Goal: Communication & Community: Answer question/provide support

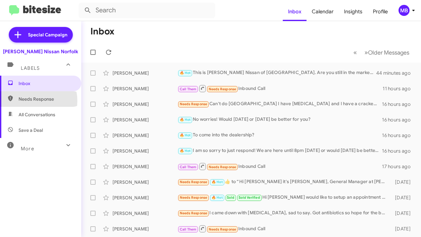
click at [29, 101] on span "Needs Response" at bounding box center [46, 99] width 55 height 6
type input "in:needs-response"
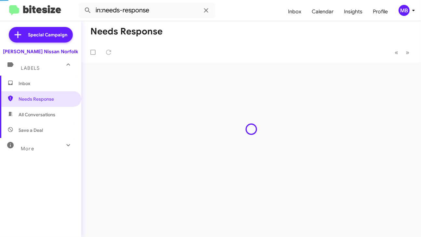
click at [38, 88] on span "Inbox" at bounding box center [40, 84] width 81 height 16
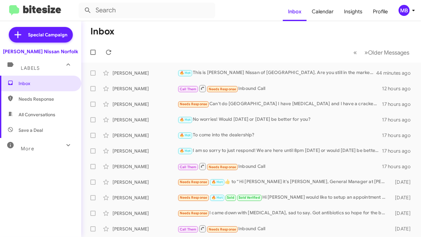
click at [221, 34] on mat-toolbar-row "Inbox" at bounding box center [251, 31] width 340 height 21
click at [48, 93] on span "Needs Response" at bounding box center [40, 99] width 81 height 16
type input "in:needs-response"
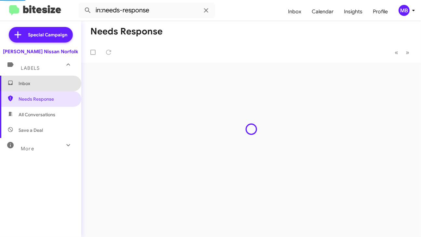
click at [48, 81] on span "Inbox" at bounding box center [46, 83] width 55 height 6
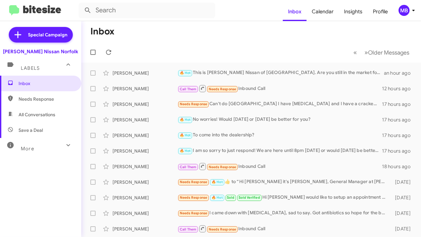
click at [34, 108] on span "All Conversations" at bounding box center [40, 115] width 81 height 16
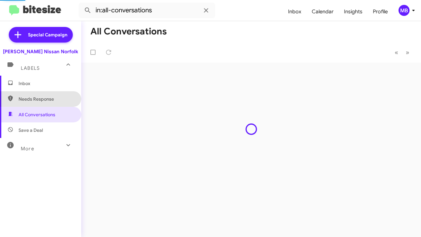
click at [40, 92] on span "Needs Response" at bounding box center [40, 99] width 81 height 16
type input "in:needs-response"
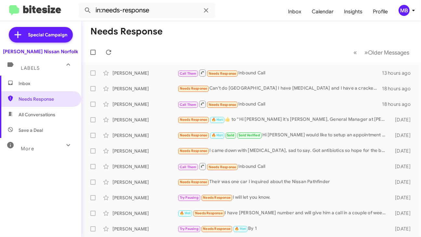
click at [43, 83] on span "Inbox" at bounding box center [46, 83] width 55 height 6
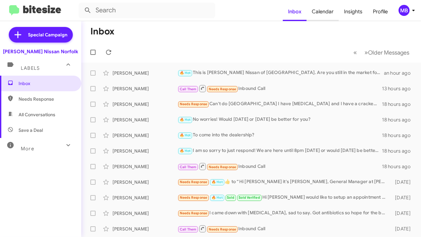
click at [331, 15] on span "Calendar" at bounding box center [322, 11] width 32 height 19
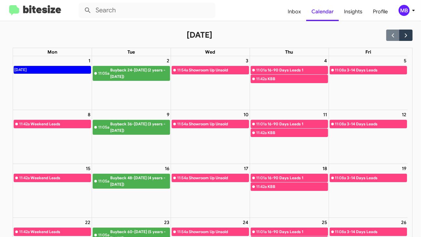
click at [407, 13] on div "MB" at bounding box center [403, 10] width 11 height 11
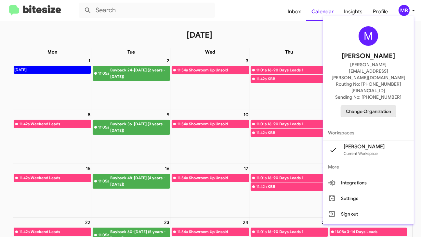
click at [375, 106] on span "Change Organization" at bounding box center [368, 111] width 45 height 11
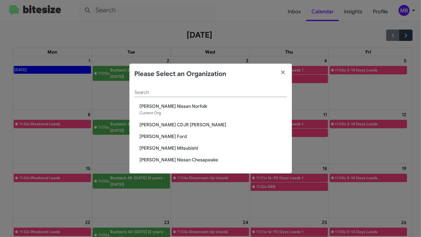
click at [174, 133] on span "[PERSON_NAME] Ford" at bounding box center [213, 136] width 147 height 6
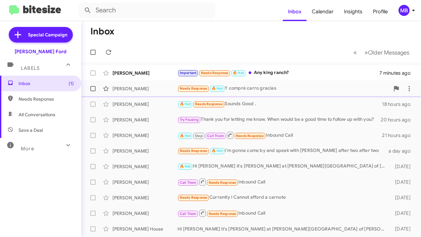
click at [256, 91] on div "Needs Response 🔥 Hot Y compré carro gracias" at bounding box center [283, 88] width 212 height 7
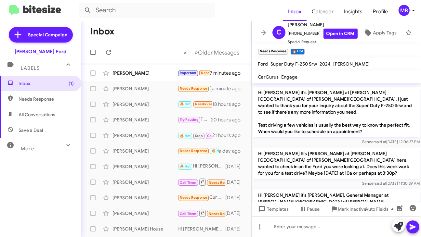
scroll to position [755, 0]
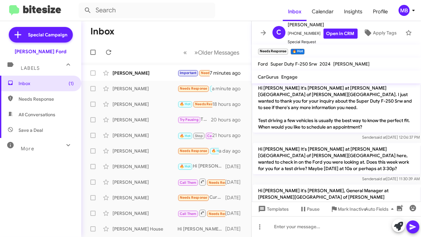
click at [26, 96] on span "Needs Response" at bounding box center [46, 99] width 55 height 6
type input "in:needs-response"
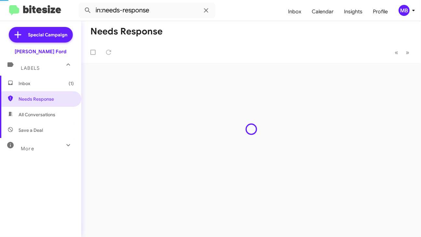
click at [25, 87] on span "Inbox (1)" at bounding box center [40, 84] width 81 height 16
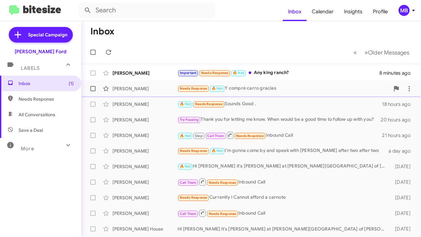
click at [256, 95] on span "Carlos Martinez Needs Response 🔥 Hot Y compré carro gracias a minute ago" at bounding box center [251, 89] width 340 height 16
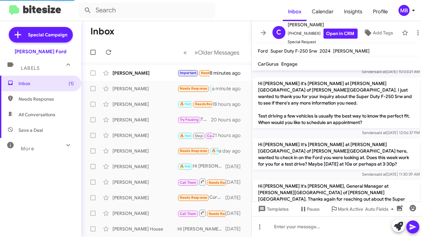
scroll to position [756, 0]
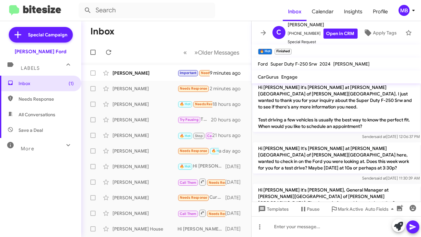
click at [181, 30] on mat-toolbar-row "Inbox" at bounding box center [166, 31] width 170 height 21
click at [407, 7] on div "MB" at bounding box center [403, 10] width 11 height 11
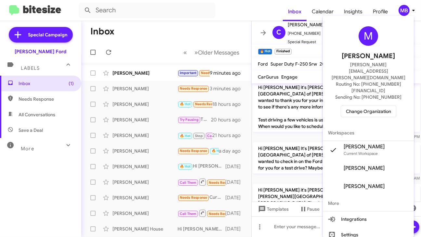
click at [370, 106] on span "Change Organization" at bounding box center [368, 111] width 45 height 11
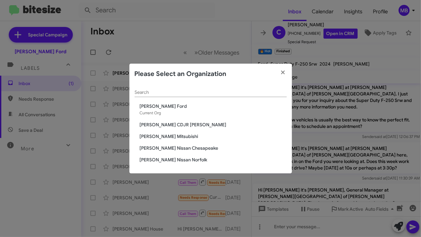
click at [194, 158] on span "[PERSON_NAME] Nissan Norfolk" at bounding box center [213, 160] width 147 height 6
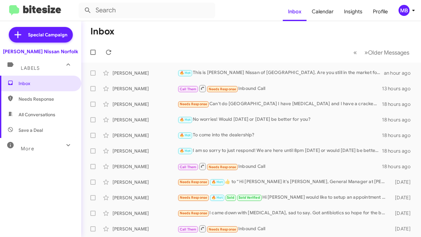
click at [188, 45] on mat-toolbar-row "« Previous » Next Older Messages" at bounding box center [251, 52] width 340 height 21
click at [58, 116] on span "All Conversations" at bounding box center [40, 115] width 81 height 16
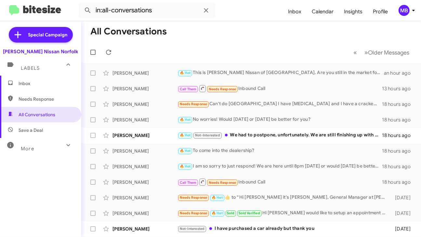
click at [52, 99] on span "Needs Response" at bounding box center [46, 99] width 55 height 6
type input "in:needs-response"
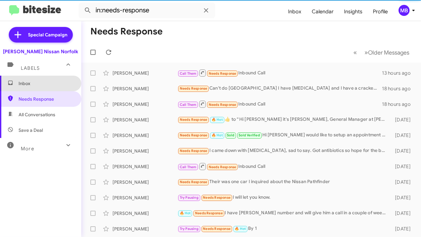
click at [42, 84] on span "Inbox" at bounding box center [46, 83] width 55 height 6
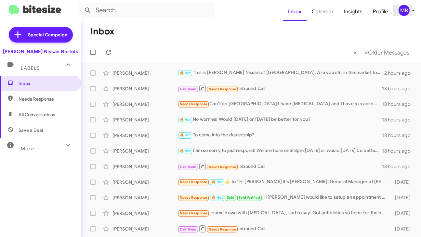
click at [411, 9] on icon at bounding box center [413, 10] width 8 height 8
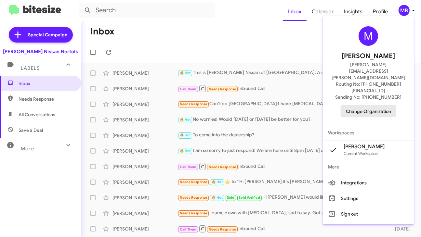
click at [375, 106] on span "Change Organization" at bounding box center [368, 111] width 45 height 11
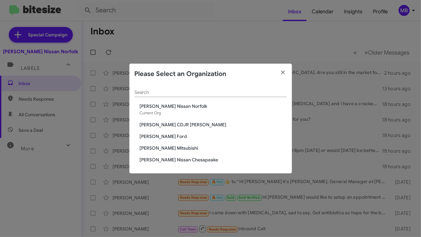
click at [182, 125] on span "[PERSON_NAME] CDJR [PERSON_NAME]" at bounding box center [213, 125] width 147 height 6
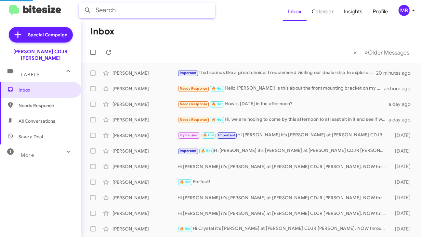
click at [119, 12] on input "text" at bounding box center [147, 11] width 136 height 16
type input "kacy cox"
click at [81, 4] on button at bounding box center [87, 10] width 13 height 13
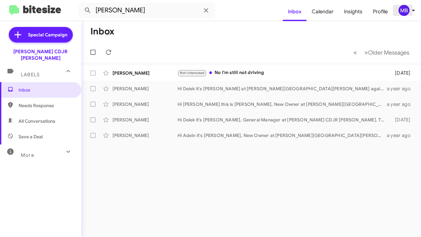
click at [412, 10] on icon at bounding box center [413, 10] width 8 height 8
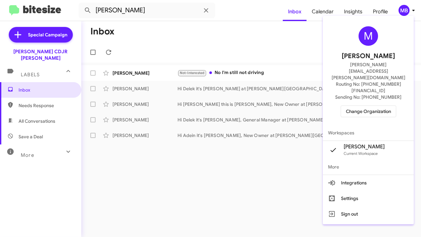
click at [381, 106] on span "Change Organization" at bounding box center [368, 111] width 45 height 11
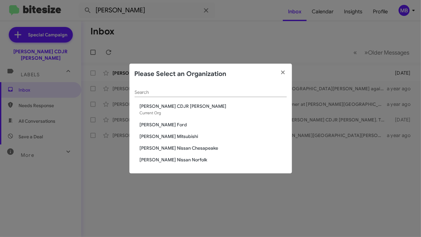
click at [177, 135] on span "[PERSON_NAME] Mitsubishi" at bounding box center [213, 136] width 147 height 6
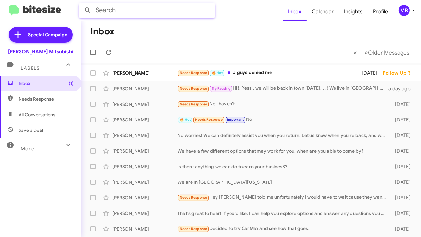
click at [139, 11] on input "text" at bounding box center [147, 11] width 136 height 16
click at [81, 4] on button at bounding box center [87, 10] width 13 height 13
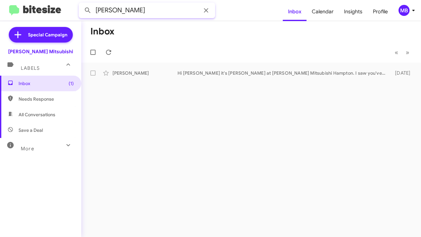
click at [151, 10] on input "kacy cox" at bounding box center [147, 11] width 136 height 16
click at [81, 4] on button at bounding box center [87, 10] width 13 height 13
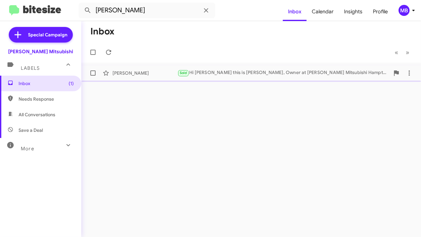
click at [215, 76] on div "Sold Hi Kaiden this is Dan Banister, Owner at Banister Mitsubishi Hampton. Just…" at bounding box center [283, 72] width 212 height 7
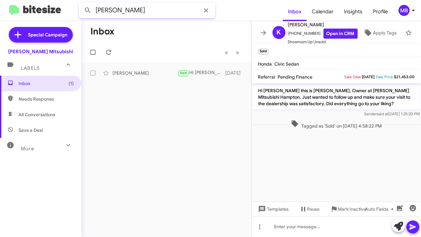
click at [143, 9] on input "nunnally" at bounding box center [147, 11] width 136 height 16
type input "MORRISON"
click at [81, 4] on button at bounding box center [87, 10] width 13 height 13
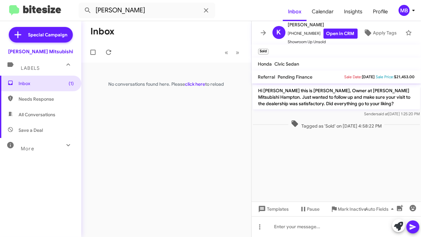
click at [402, 10] on div "MB" at bounding box center [403, 10] width 11 height 11
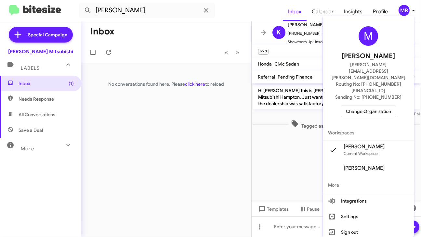
click at [348, 106] on span "Change Organization" at bounding box center [368, 111] width 45 height 11
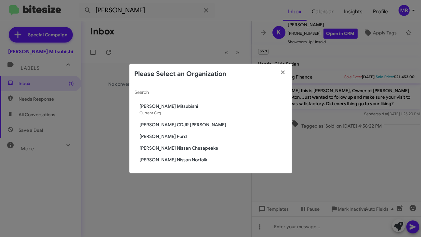
click at [172, 124] on span "[PERSON_NAME] CDJR [PERSON_NAME]" at bounding box center [213, 125] width 147 height 6
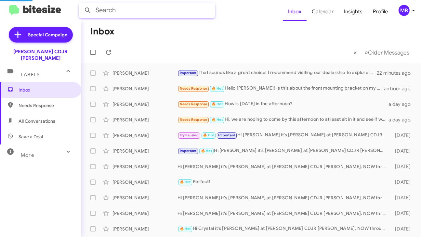
click at [106, 15] on input "text" at bounding box center [147, 11] width 136 height 16
type input "[PERSON_NAME]"
click at [81, 4] on button at bounding box center [87, 10] width 13 height 13
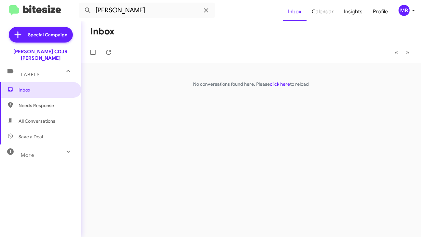
click at [406, 6] on div "MB" at bounding box center [403, 10] width 11 height 11
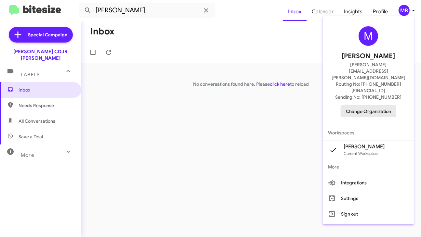
click at [352, 106] on span "Change Organization" at bounding box center [368, 111] width 45 height 11
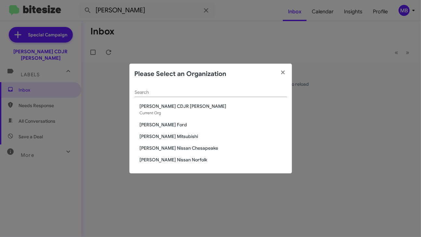
click at [166, 136] on span "[PERSON_NAME] Mitsubishi" at bounding box center [213, 136] width 147 height 6
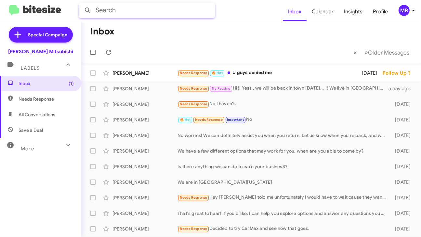
click at [144, 16] on input "text" at bounding box center [147, 11] width 136 height 16
click at [81, 4] on button at bounding box center [87, 10] width 13 height 13
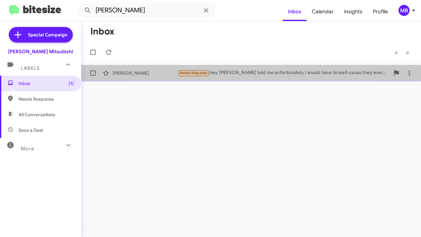
click at [232, 73] on div "Needs Response Hey [PERSON_NAME] told me unfortunately I would have to wait cau…" at bounding box center [283, 72] width 212 height 7
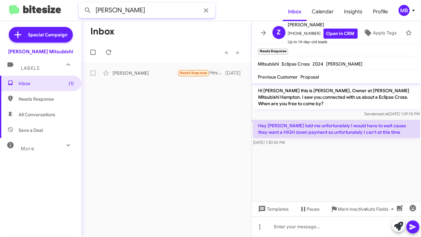
click at [158, 11] on input "PORTILLO" at bounding box center [147, 11] width 136 height 16
click at [81, 4] on button at bounding box center [87, 10] width 13 height 13
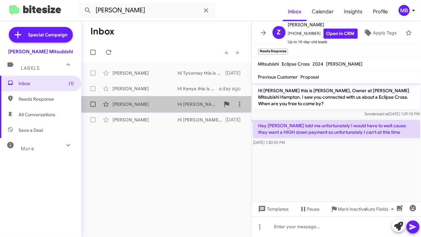
click at [162, 105] on div "Rashida Robertson" at bounding box center [144, 104] width 65 height 6
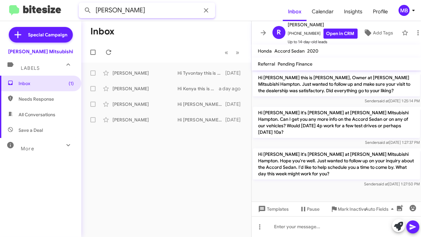
click at [153, 9] on input "ROBERTSON" at bounding box center [147, 11] width 136 height 16
type input "d"
click at [81, 4] on button at bounding box center [87, 10] width 13 height 13
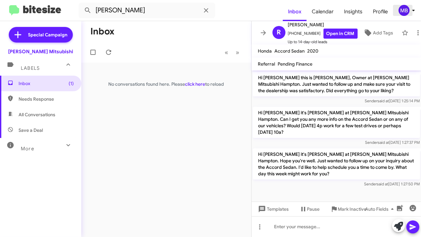
click at [406, 11] on div "MB" at bounding box center [403, 10] width 11 height 11
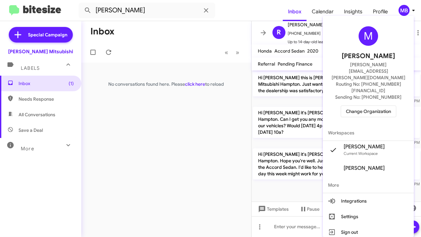
click at [203, 141] on div at bounding box center [210, 118] width 421 height 237
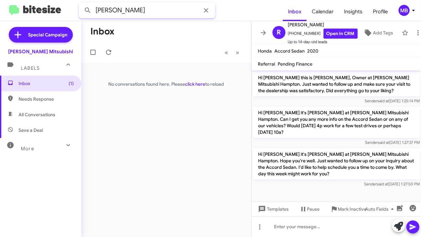
click at [138, 15] on input "hodges" at bounding box center [147, 11] width 136 height 16
click at [138, 14] on input "hodges" at bounding box center [147, 11] width 136 height 16
click at [135, 12] on input "hodges" at bounding box center [147, 11] width 136 height 16
click at [81, 4] on button at bounding box center [87, 10] width 13 height 13
click at [135, 12] on input "hodgesrose" at bounding box center [147, 11] width 136 height 16
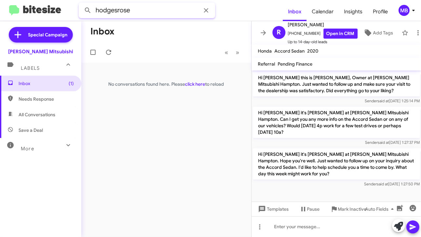
click at [135, 12] on input "hodgesrose" at bounding box center [147, 11] width 136 height 16
click at [81, 4] on button at bounding box center [87, 10] width 13 height 13
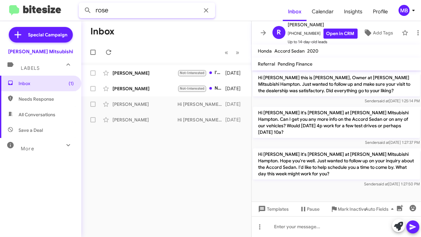
click at [148, 10] on input "rose" at bounding box center [147, 11] width 136 height 16
click at [81, 4] on button at bounding box center [87, 10] width 13 height 13
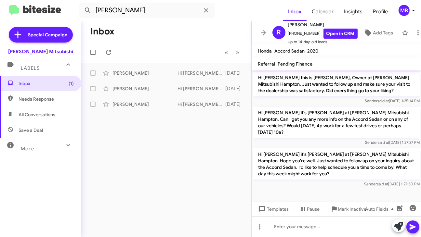
click at [407, 12] on div "MB" at bounding box center [403, 10] width 11 height 11
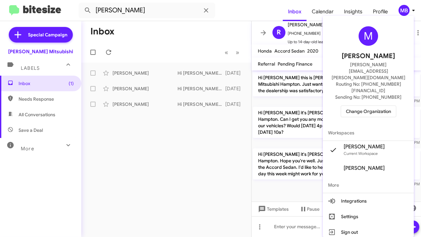
click at [365, 106] on span "Change Organization" at bounding box center [368, 111] width 45 height 11
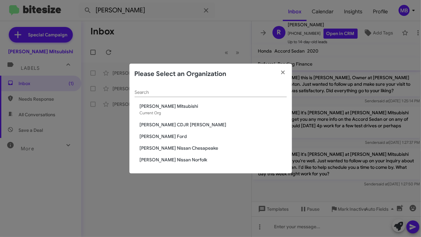
click at [134, 209] on modal-container "Please Select an Organization Search Banister Mitsubishi Current Org Banister C…" at bounding box center [210, 118] width 421 height 237
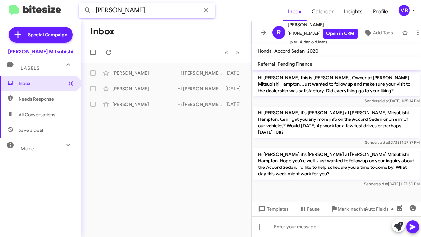
click at [170, 11] on input "charles" at bounding box center [147, 11] width 136 height 16
click at [81, 4] on button at bounding box center [87, 10] width 13 height 13
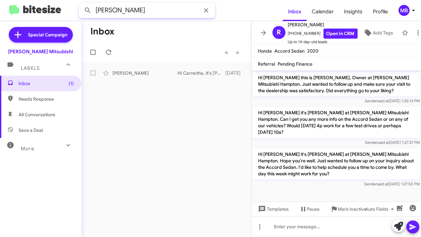
click at [81, 4] on button at bounding box center [87, 10] width 13 height 13
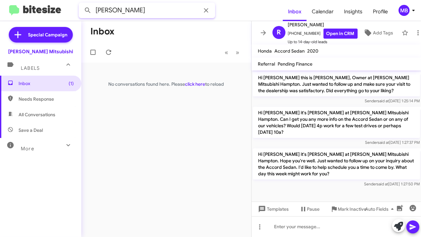
click at [178, 7] on input "carney" at bounding box center [147, 11] width 136 height 16
click at [81, 4] on button at bounding box center [87, 10] width 13 height 13
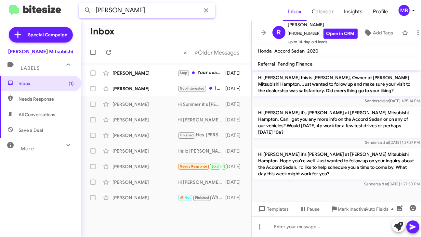
click at [118, 9] on input "kelly" at bounding box center [147, 11] width 136 height 16
click at [81, 4] on button at bounding box center [87, 10] width 13 height 13
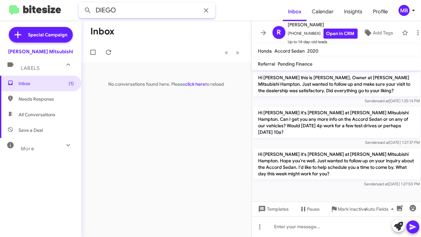
click at [108, 12] on input "DIEGO" at bounding box center [147, 11] width 136 height 16
click at [81, 4] on button at bounding box center [87, 10] width 13 height 13
click at [179, 11] on input "SHATORA" at bounding box center [147, 11] width 136 height 16
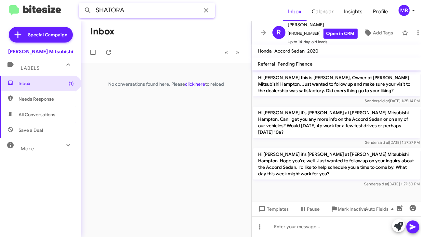
click at [179, 11] on input "SHATORA" at bounding box center [147, 11] width 136 height 16
click at [81, 4] on button at bounding box center [87, 10] width 13 height 13
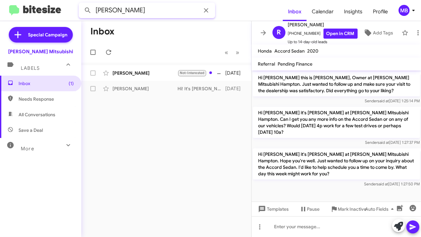
click at [127, 10] on input "CARLOS" at bounding box center [147, 11] width 136 height 16
click at [81, 4] on button at bounding box center [87, 10] width 13 height 13
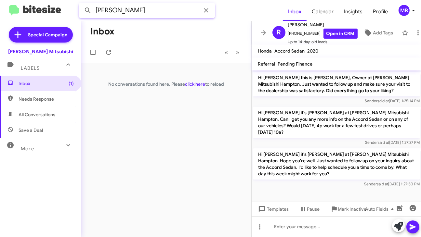
click at [127, 10] on input "BYNUM" at bounding box center [147, 11] width 136 height 16
click at [81, 4] on button at bounding box center [87, 10] width 13 height 13
click at [163, 8] on input "CLAUDE" at bounding box center [147, 11] width 136 height 16
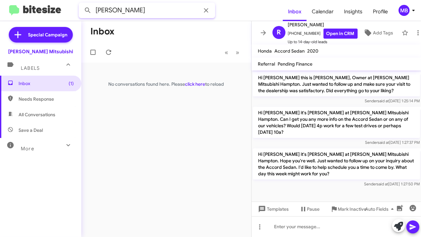
click at [163, 8] on input "CLAUDE" at bounding box center [147, 11] width 136 height 16
click at [81, 4] on button at bounding box center [87, 10] width 13 height 13
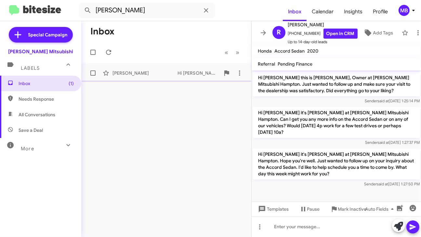
click at [175, 70] on div "Lorijean Maney" at bounding box center [144, 73] width 65 height 6
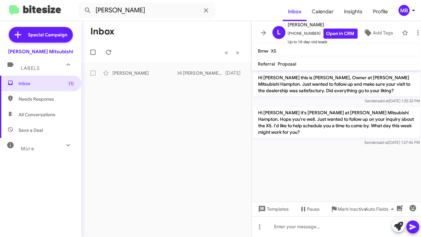
click at [160, 117] on div "Inbox « Previous » Next Lorijean Maney Hi Lorijean it's Dan Banister at Baniste…" at bounding box center [166, 129] width 170 height 216
click at [117, 14] on input "MANEY" at bounding box center [147, 11] width 136 height 16
type input "WIGGINS"
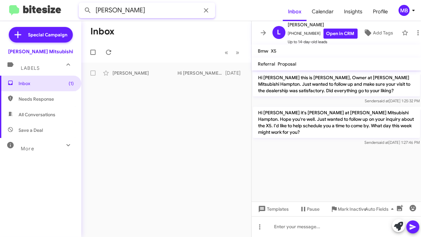
click at [81, 4] on button at bounding box center [87, 10] width 13 height 13
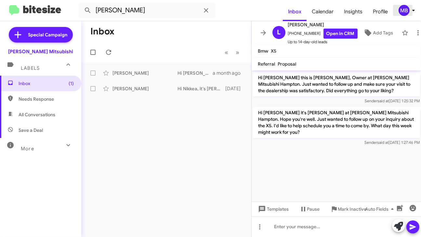
click at [410, 12] on icon at bounding box center [413, 10] width 8 height 8
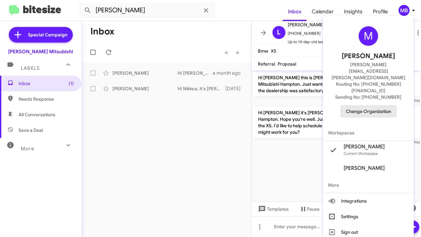
click at [370, 106] on span "Change Organization" at bounding box center [368, 111] width 45 height 11
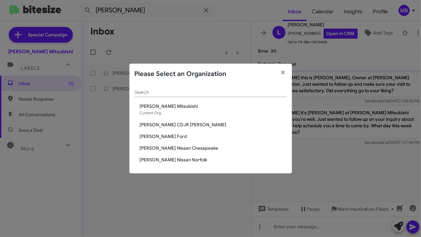
click at [183, 124] on span "[PERSON_NAME] CDJR [PERSON_NAME]" at bounding box center [213, 125] width 147 height 6
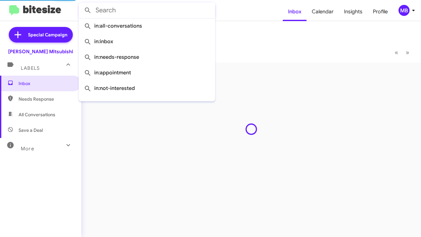
click at [148, 17] on input "text" at bounding box center [147, 11] width 136 height 16
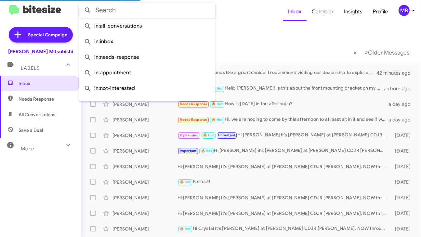
paste input "(757) 652 - 1246"
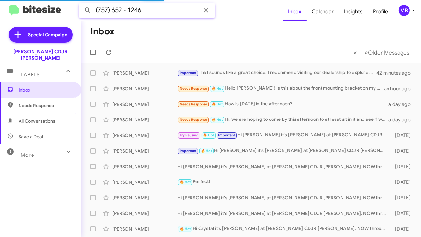
click at [148, 13] on input "(757) 652 - 1246" at bounding box center [147, 11] width 136 height 16
drag, startPoint x: 148, startPoint y: 13, endPoint x: 148, endPoint y: 10, distance: 3.6
click at [148, 12] on input "(757) 652 - 1246" at bounding box center [147, 11] width 136 height 16
click at [148, 10] on input "(757) 652 - 1246" at bounding box center [147, 11] width 136 height 16
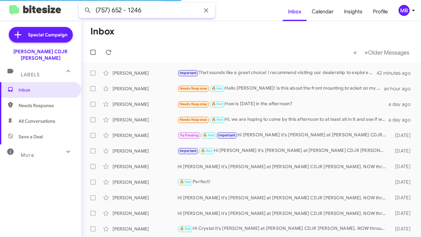
click at [148, 10] on input "(757) 652 - 1246" at bounding box center [147, 11] width 136 height 16
click at [81, 4] on button at bounding box center [87, 10] width 13 height 13
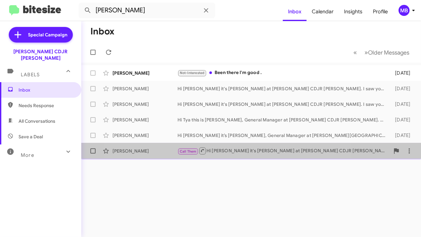
click at [221, 151] on div "Call Them Hi Edward it's Phil Urrtia at Banister CDJR Hampton. NOW through clos…" at bounding box center [283, 151] width 212 height 8
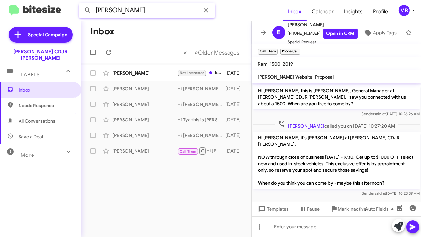
click at [163, 9] on input "WIGGINS" at bounding box center [147, 11] width 136 height 16
paste input "(757) 240 - 0169"
click at [163, 9] on input "(757) 240 - 0169" at bounding box center [147, 11] width 136 height 16
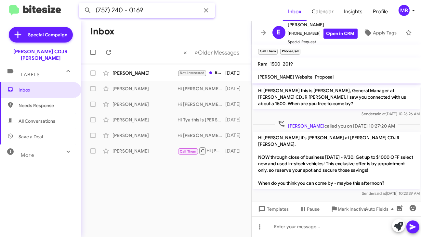
click at [163, 9] on input "(757) 240 - 0169" at bounding box center [147, 11] width 136 height 16
type input "REGINA"
click at [81, 4] on button at bounding box center [87, 10] width 13 height 13
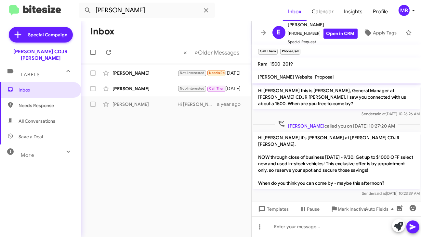
click at [399, 12] on div "MB" at bounding box center [403, 10] width 11 height 11
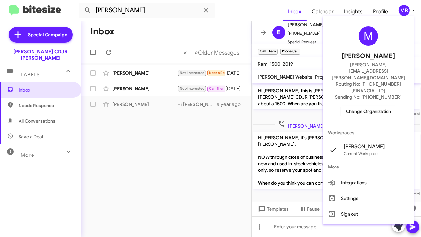
click at [355, 106] on span "Change Organization" at bounding box center [368, 111] width 45 height 11
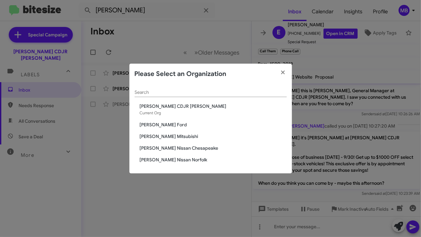
click at [164, 162] on span "[PERSON_NAME] Nissan Norfolk" at bounding box center [213, 160] width 147 height 6
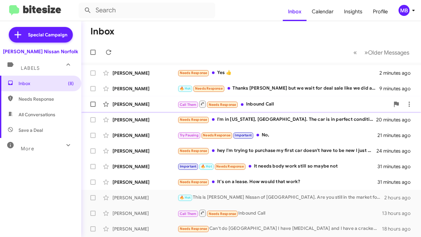
click at [262, 100] on div "[PERSON_NAME] Call Them Needs Response Inbound Call 13 minutes ago" at bounding box center [250, 104] width 329 height 13
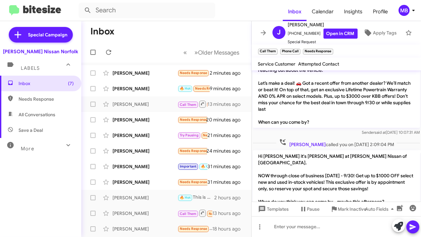
scroll to position [538, 0]
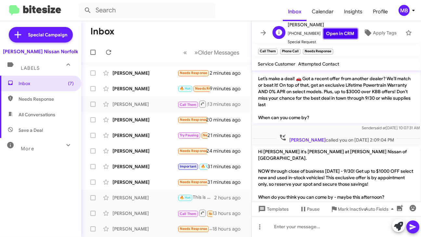
click at [337, 29] on link "Open in CRM" at bounding box center [340, 34] width 34 height 10
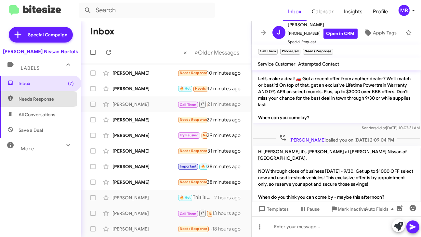
click at [19, 99] on span "Needs Response" at bounding box center [46, 99] width 55 height 6
type input "in:needs-response"
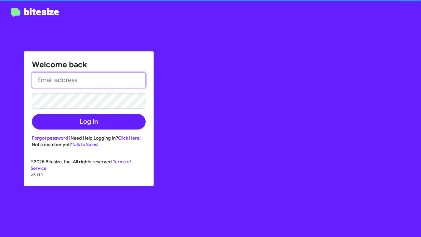
type input "[PERSON_NAME][EMAIL_ADDRESS][PERSON_NAME][DOMAIN_NAME]"
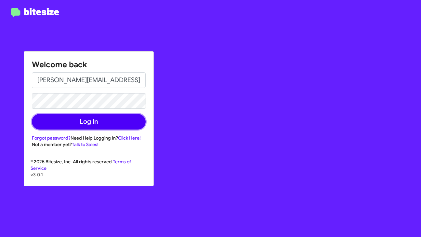
click at [63, 125] on button "Log In" at bounding box center [89, 122] width 114 height 16
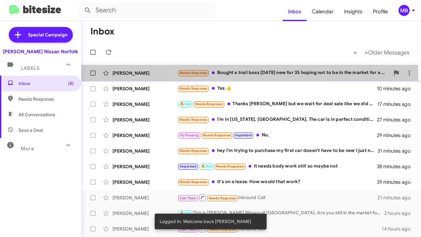
click at [250, 77] on div "[PERSON_NAME] Needs Response Bought a trail boss [DATE] new for 35 hoping not t…" at bounding box center [250, 73] width 329 height 13
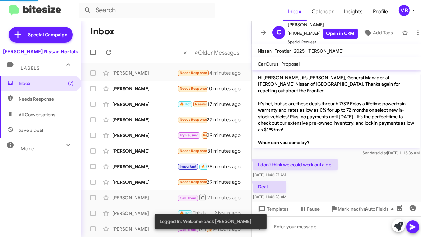
scroll to position [651, 0]
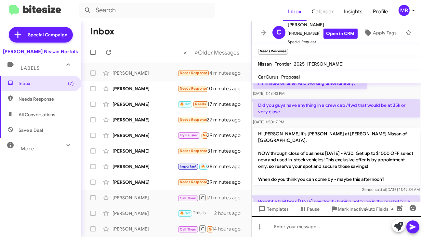
drag, startPoint x: 339, startPoint y: 210, endPoint x: 321, endPoint y: 234, distance: 30.0
click at [321, 234] on div "Hi [PERSON_NAME], it’s [PERSON_NAME], General Manager at [PERSON_NAME] Nissan o…" at bounding box center [336, 161] width 170 height 154
click at [353, 208] on div "Auto Fields" at bounding box center [386, 209] width 68 height 15
click at [348, 209] on span "Mark Inactive" at bounding box center [352, 209] width 29 height 12
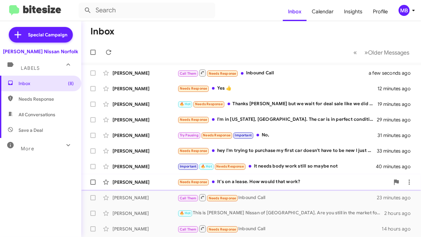
click at [244, 182] on div "Needs Response It's on a lease. How would that work?" at bounding box center [283, 181] width 212 height 7
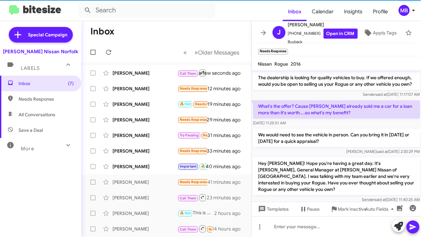
scroll to position [52, 0]
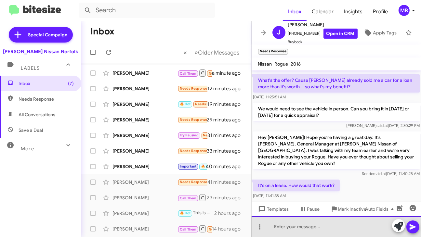
click at [321, 229] on div at bounding box center [336, 226] width 170 height 21
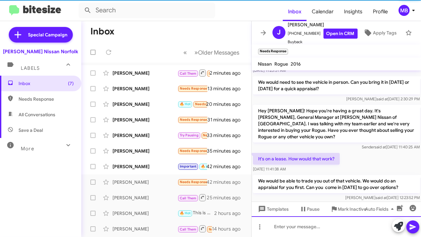
scroll to position [83, 0]
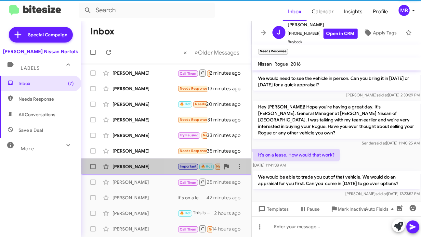
click at [189, 167] on span "Important" at bounding box center [188, 166] width 17 height 4
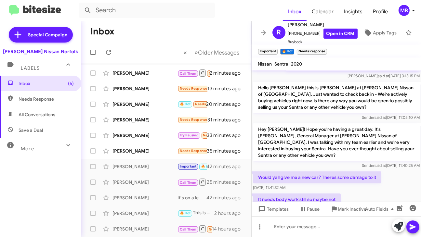
scroll to position [248, 0]
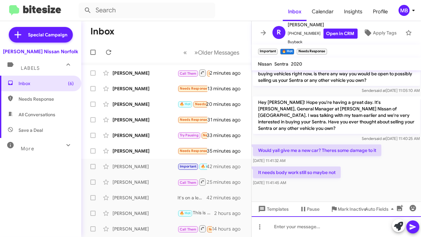
click at [299, 230] on div at bounding box center [336, 226] width 170 height 21
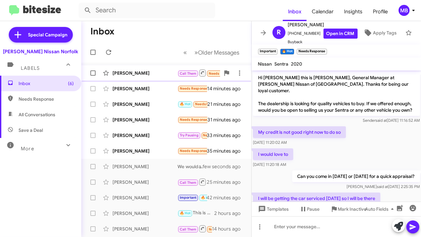
click at [176, 77] on div "[PERSON_NAME] Call Them Needs Response Inbound Call 3 minutes ago" at bounding box center [166, 73] width 160 height 13
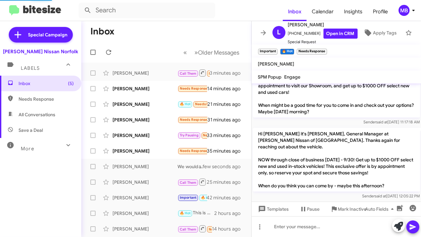
scroll to position [77, 0]
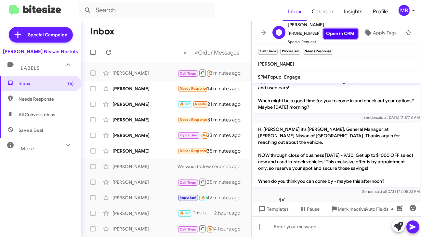
click at [337, 30] on link "Open in CRM" at bounding box center [340, 34] width 34 height 10
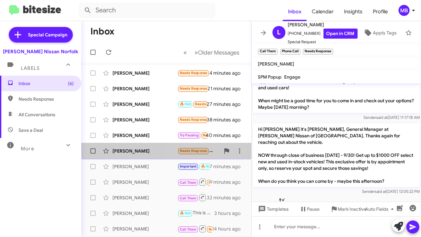
click at [180, 147] on div "[PERSON_NAME] Needs Response hey I'm trying to purchase my first car doesn't ha…" at bounding box center [166, 151] width 160 height 13
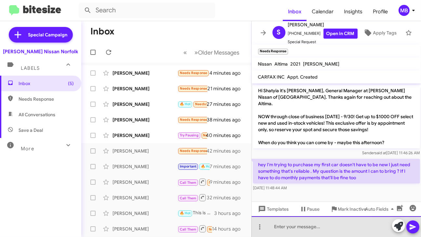
click at [314, 221] on div at bounding box center [336, 226] width 170 height 21
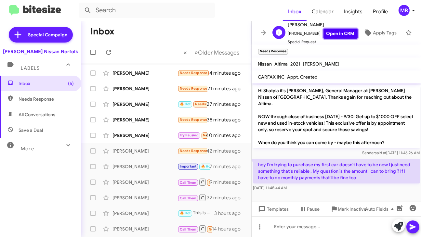
click at [337, 29] on link "Open in CRM" at bounding box center [340, 34] width 34 height 10
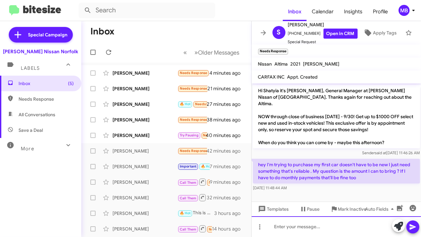
click at [284, 231] on div at bounding box center [336, 226] width 170 height 21
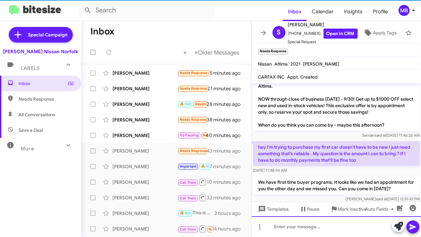
scroll to position [18, 0]
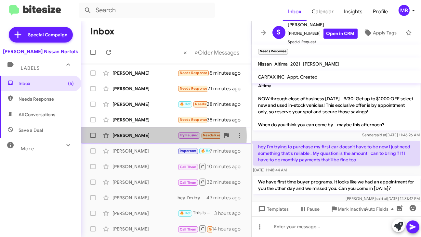
click at [158, 137] on div "[PERSON_NAME]" at bounding box center [144, 135] width 65 height 6
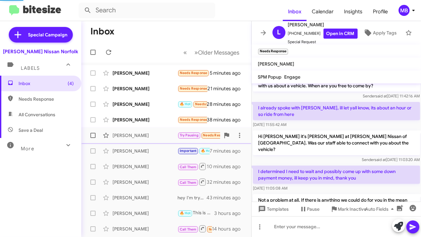
scroll to position [361, 0]
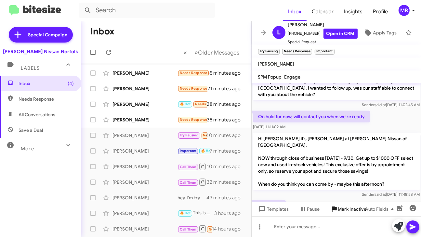
click at [344, 208] on span "Mark Inactive" at bounding box center [352, 209] width 29 height 12
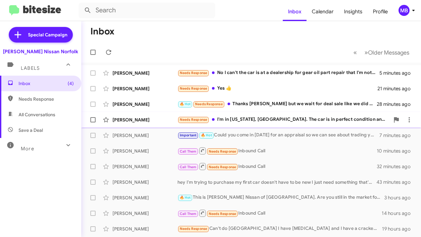
click at [203, 123] on span "Needs Response" at bounding box center [193, 119] width 32 height 7
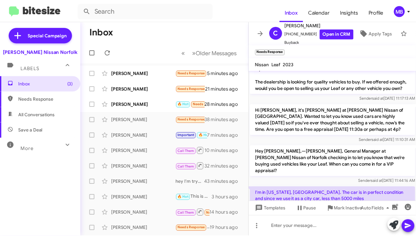
scroll to position [35, 0]
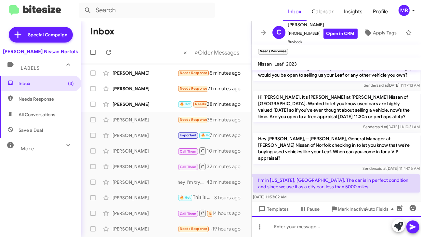
click at [297, 225] on div at bounding box center [336, 226] width 170 height 21
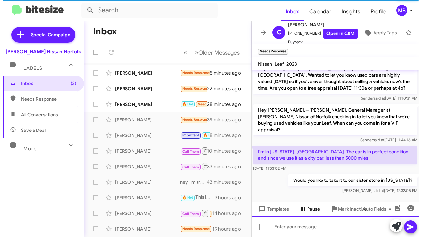
scroll to position [4, 0]
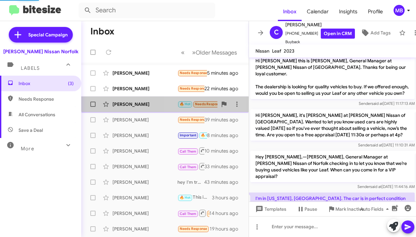
click at [182, 103] on span "🔥 Hot" at bounding box center [185, 104] width 11 height 4
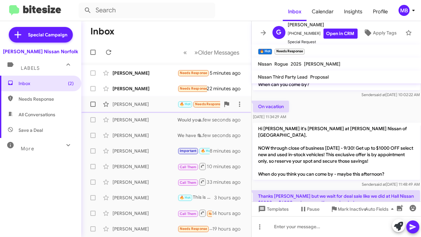
scroll to position [162, 0]
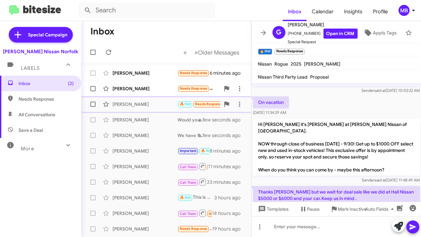
click at [169, 89] on div "[PERSON_NAME]" at bounding box center [144, 88] width 65 height 6
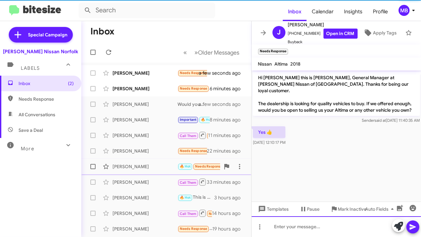
click at [304, 224] on div at bounding box center [336, 226] width 170 height 21
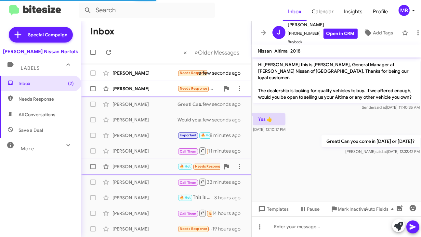
click at [161, 88] on div "[PERSON_NAME]" at bounding box center [144, 88] width 65 height 6
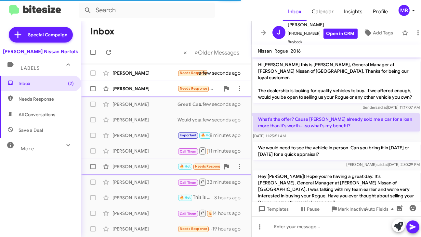
scroll to position [106, 0]
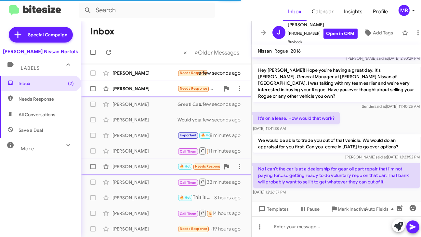
click at [161, 87] on div "[PERSON_NAME]" at bounding box center [144, 88] width 65 height 6
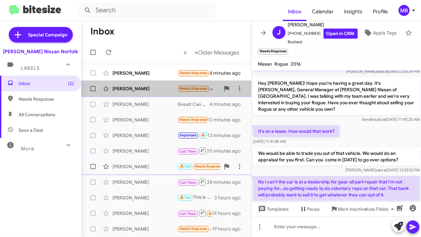
click at [175, 83] on div "[PERSON_NAME] Needs Response I couldn't make it work ran over a little bit long…" at bounding box center [166, 88] width 160 height 13
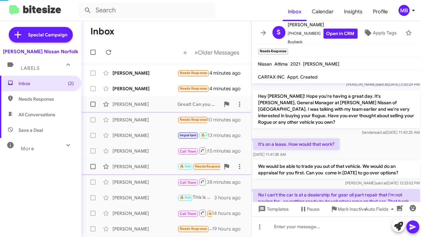
scroll to position [42, 0]
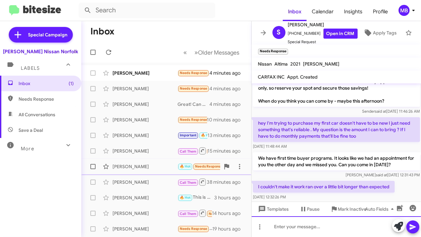
click at [305, 228] on div at bounding box center [336, 226] width 170 height 21
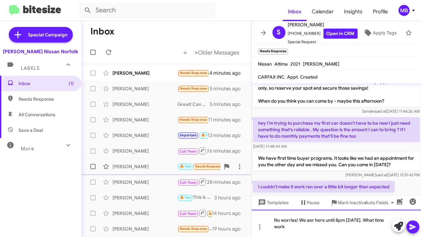
scroll to position [48, 0]
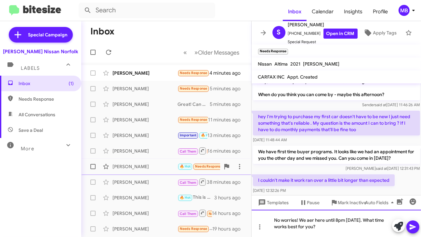
click at [310, 220] on div "No worries! We aer here until 8pm [DATE]. What time works best for you?" at bounding box center [336, 223] width 170 height 27
click at [0, 0] on lt-span "are" at bounding box center [0, 0] width 0 height 0
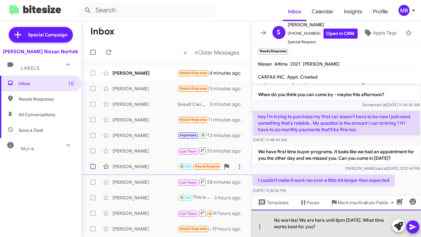
drag, startPoint x: 320, startPoint y: 228, endPoint x: 324, endPoint y: 226, distance: 4.2
click at [320, 228] on div "No worries! We are here until 8pm [DATE]. What time works best for you?" at bounding box center [336, 223] width 170 height 27
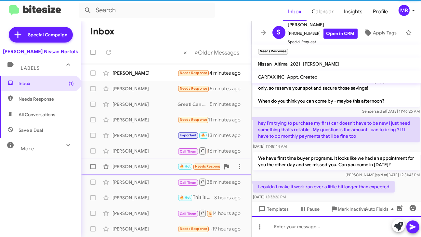
scroll to position [0, 0]
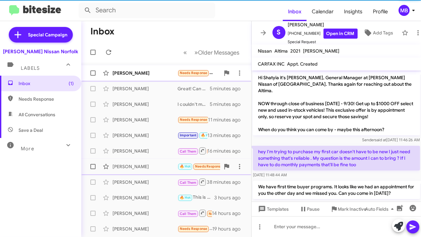
click at [190, 70] on small "Needs Response" at bounding box center [193, 73] width 31 height 6
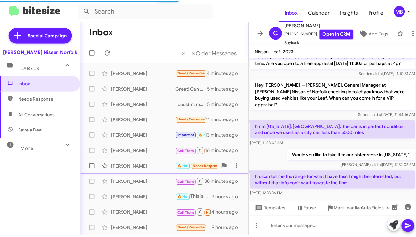
scroll to position [89, 0]
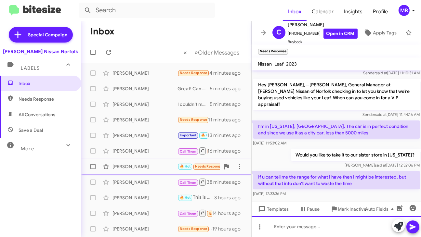
click at [277, 225] on div at bounding box center [336, 226] width 170 height 21
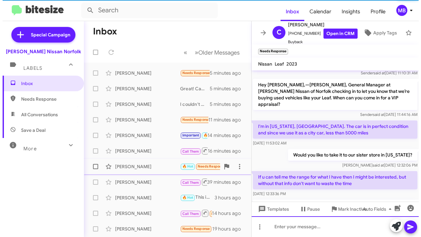
scroll to position [0, 0]
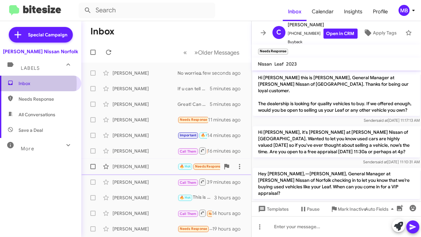
click at [9, 84] on icon at bounding box center [10, 83] width 5 height 5
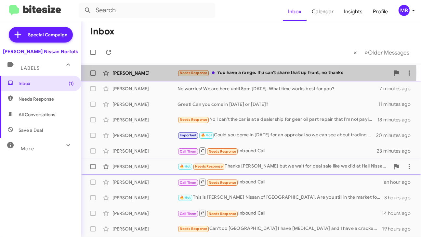
click at [212, 72] on span at bounding box center [213, 72] width 3 height 3
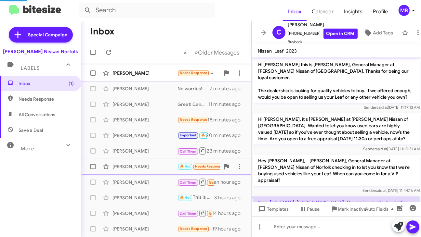
scroll to position [123, 0]
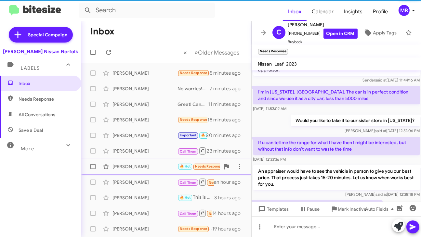
drag, startPoint x: 60, startPoint y: 96, endPoint x: 57, endPoint y: 92, distance: 5.1
click at [60, 96] on span "Needs Response" at bounding box center [46, 99] width 55 height 6
type input "in:needs-response"
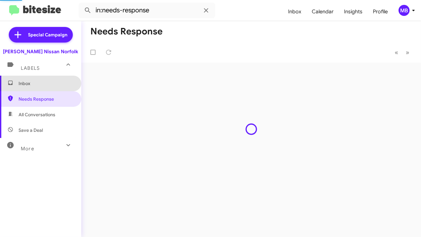
click at [54, 89] on span "Inbox" at bounding box center [40, 84] width 81 height 16
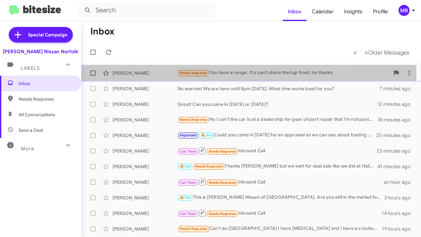
click at [222, 71] on div "Needs Response You have a range. If u can't share that up front, no thanks" at bounding box center [283, 72] width 212 height 7
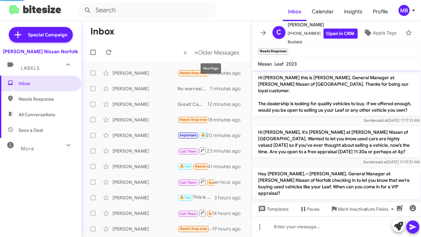
scroll to position [136, 0]
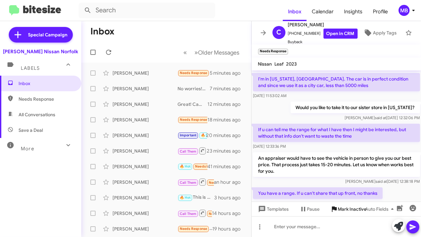
click at [348, 209] on span "Mark Inactive" at bounding box center [352, 209] width 29 height 12
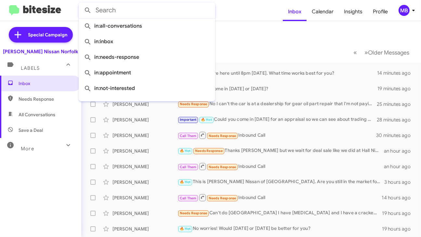
click at [181, 10] on input "text" at bounding box center [147, 11] width 136 height 16
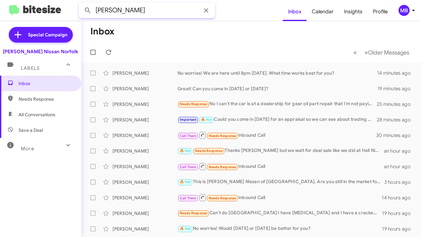
type input "[PERSON_NAME]"
click at [81, 4] on button at bounding box center [87, 10] width 13 height 13
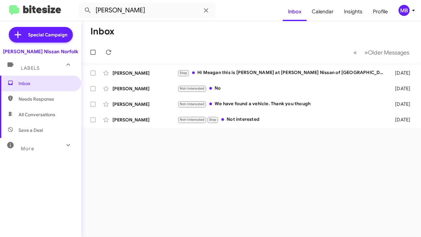
click at [53, 187] on div "Inbox Needs Response All Conversations Save a Deal More Important 🔥 Hot Appoint…" at bounding box center [40, 147] width 81 height 142
